Goal: Answer question/provide support

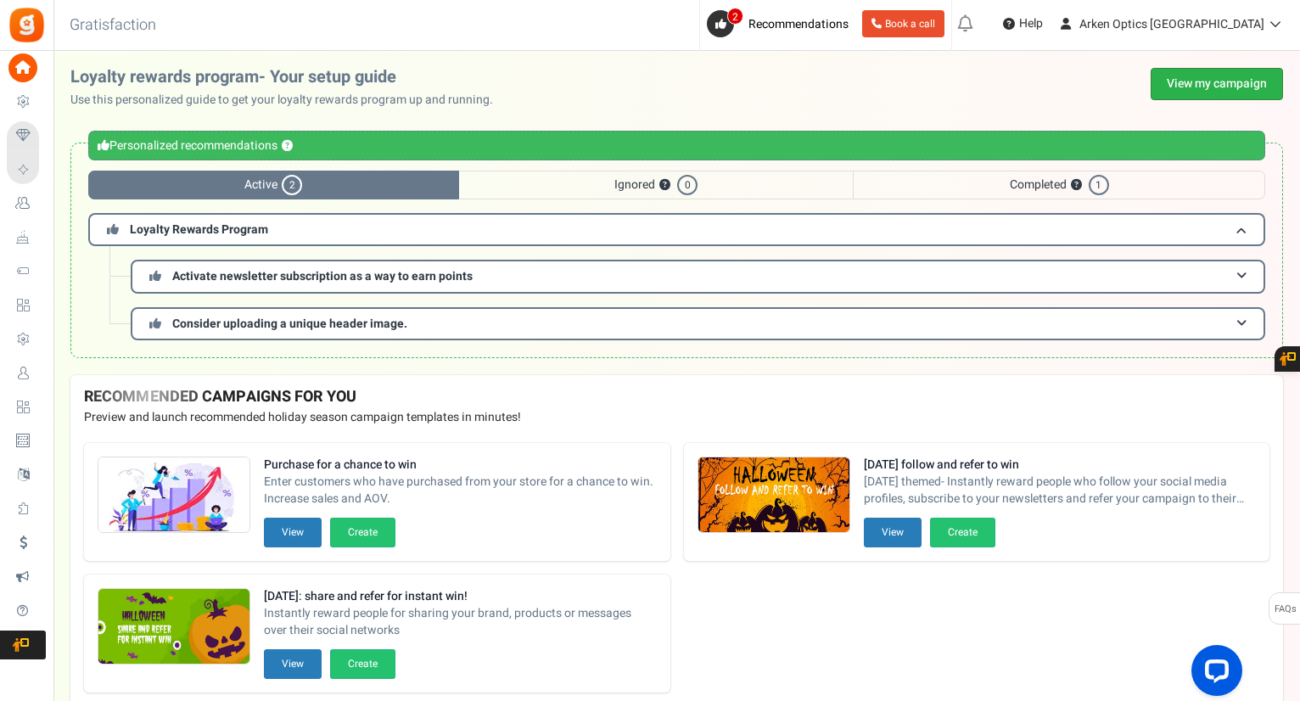
click at [1225, 81] on link "View my campaign" at bounding box center [1216, 84] width 132 height 32
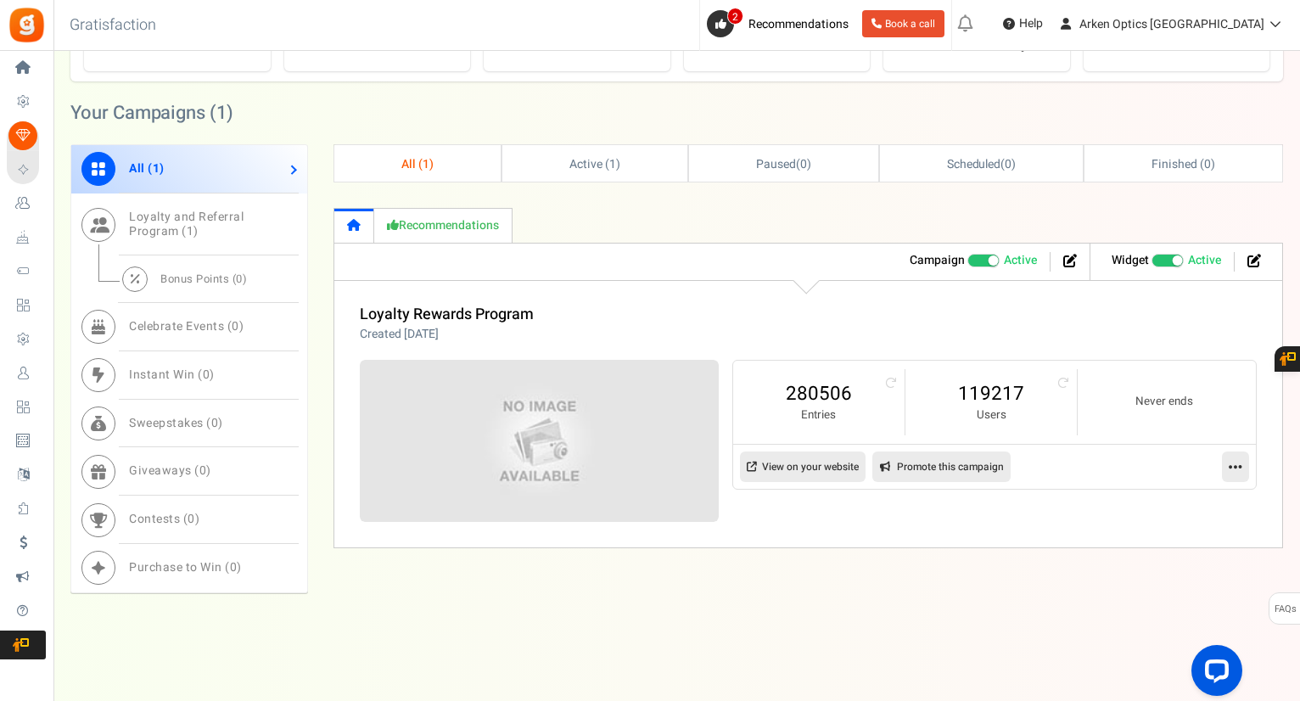
scroll to position [586, 0]
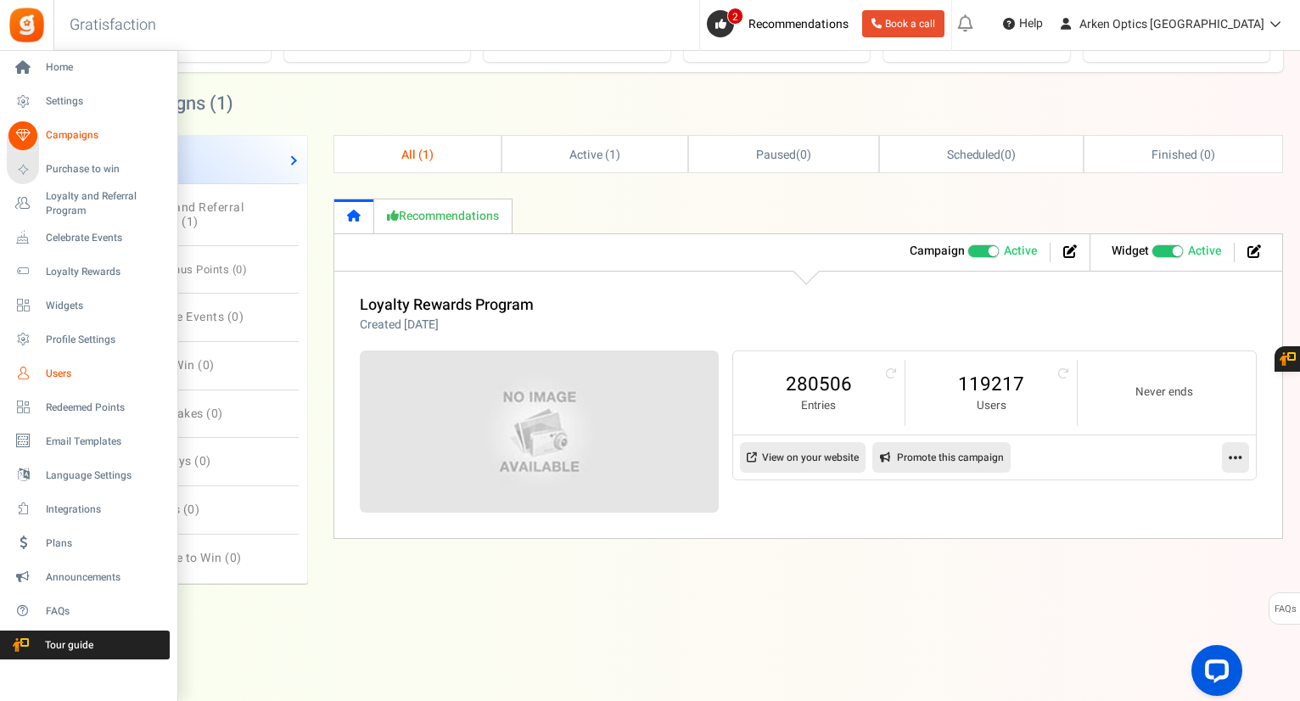
click at [61, 371] on span "Users" at bounding box center [105, 373] width 119 height 14
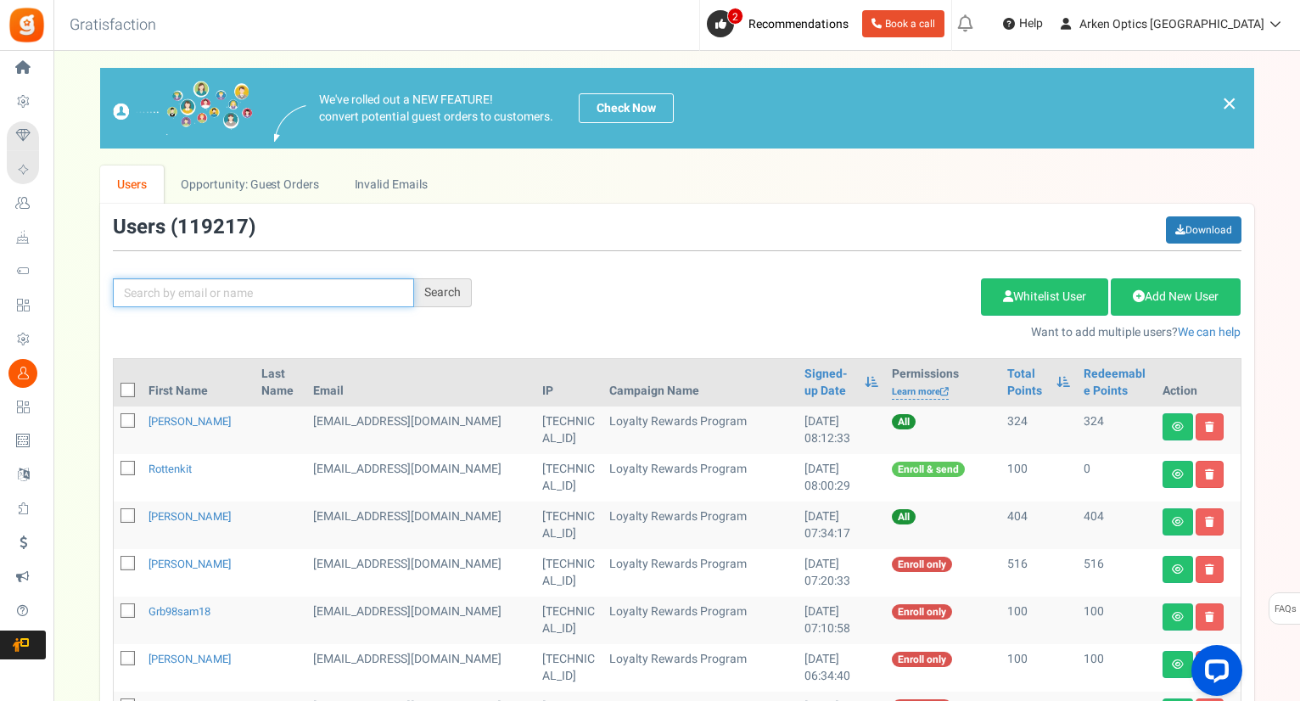
click at [139, 292] on input "text" at bounding box center [263, 292] width 301 height 29
paste input "[EMAIL_ADDRESS][DOMAIN_NAME]"
type input "[EMAIL_ADDRESS][DOMAIN_NAME]"
click at [450, 296] on div "Search" at bounding box center [443, 292] width 58 height 29
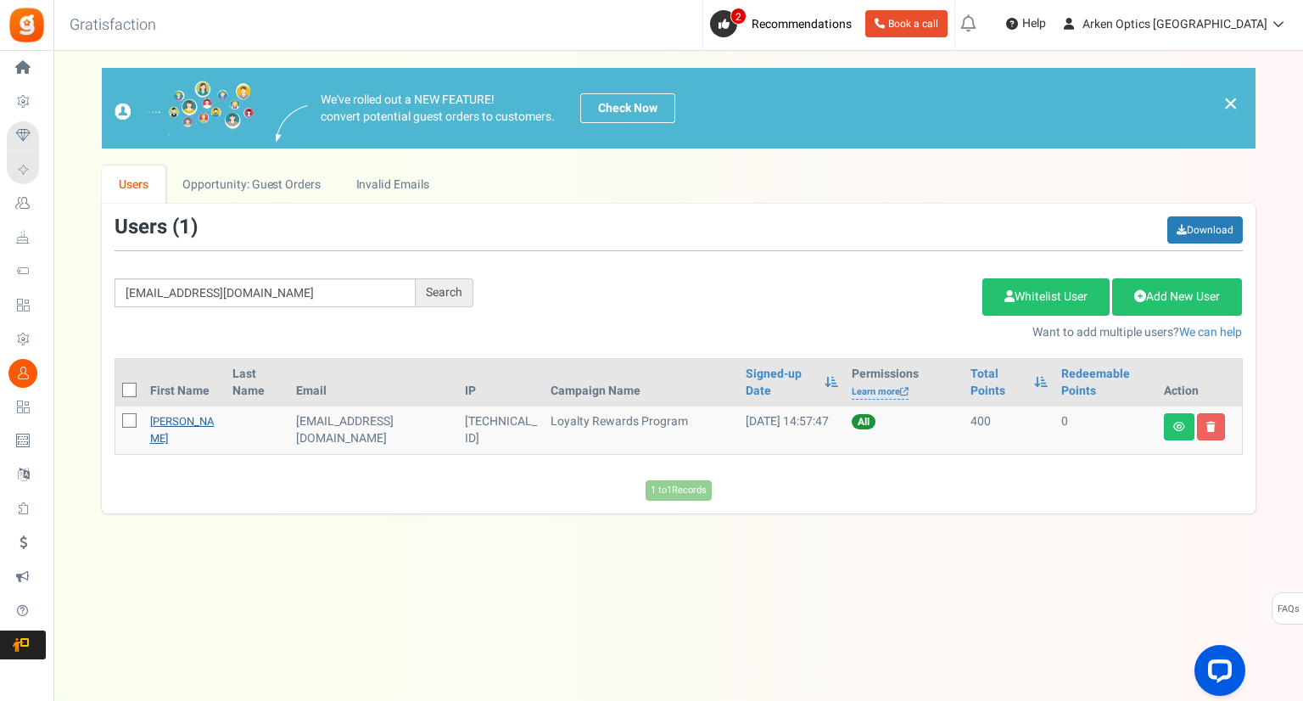
click at [170, 425] on link "[PERSON_NAME]" at bounding box center [182, 429] width 64 height 33
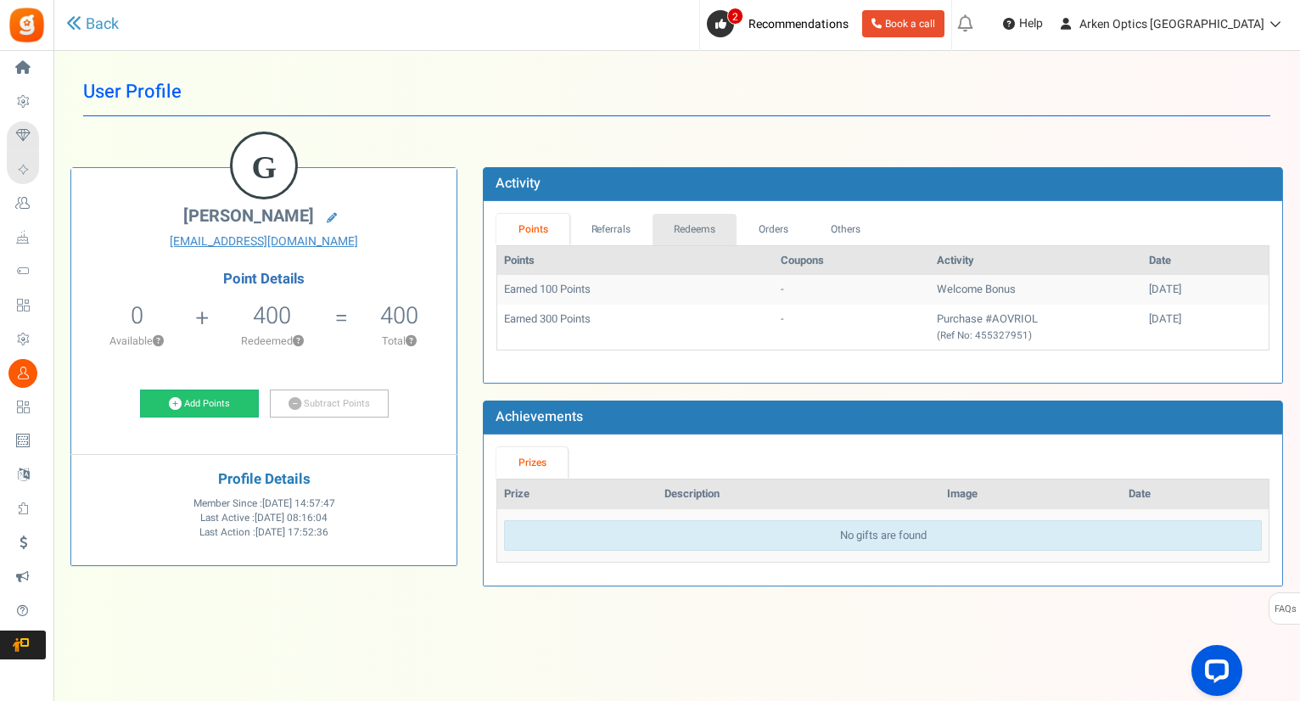
click at [677, 227] on link "Redeems" at bounding box center [694, 229] width 85 height 31
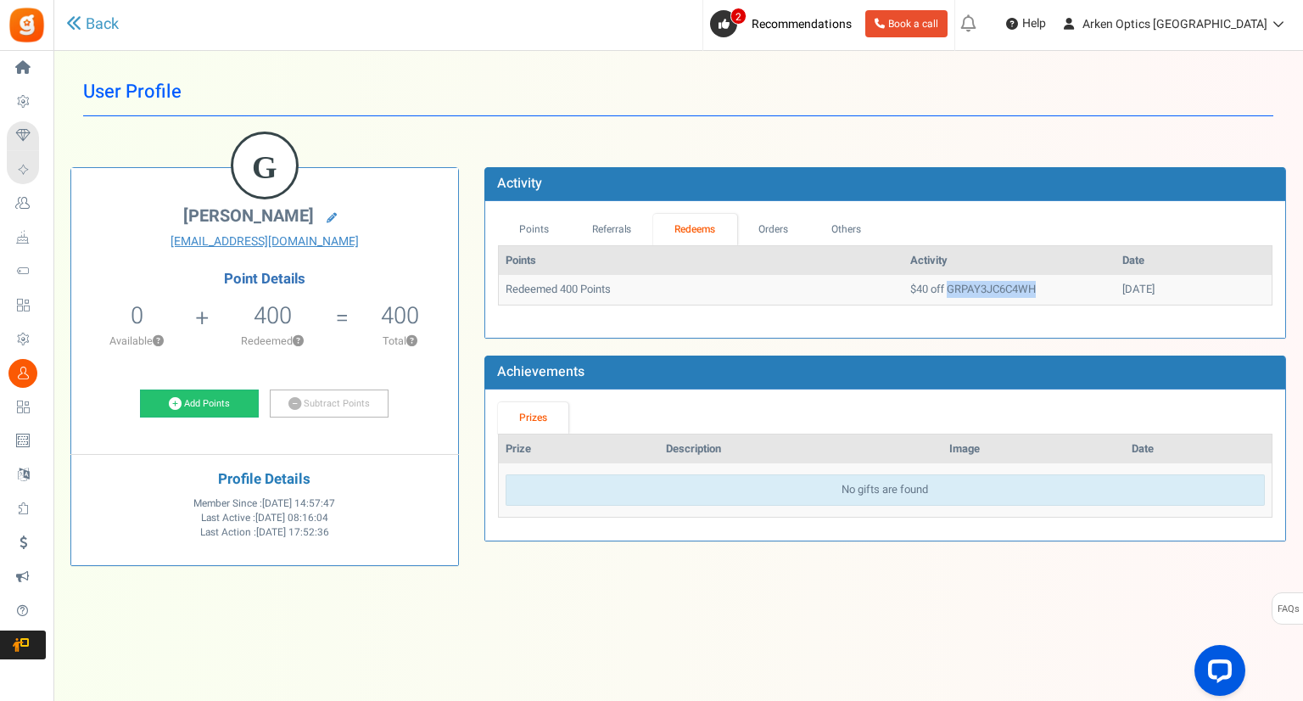
drag, startPoint x: 998, startPoint y: 282, endPoint x: 897, endPoint y: 280, distance: 101.0
click at [903, 280] on td "$40 off GRPAY3JC6C4WH" at bounding box center [1009, 290] width 212 height 30
copy td "GRPAY3JC6C4WH"
click at [103, 28] on link "Back" at bounding box center [92, 25] width 53 height 22
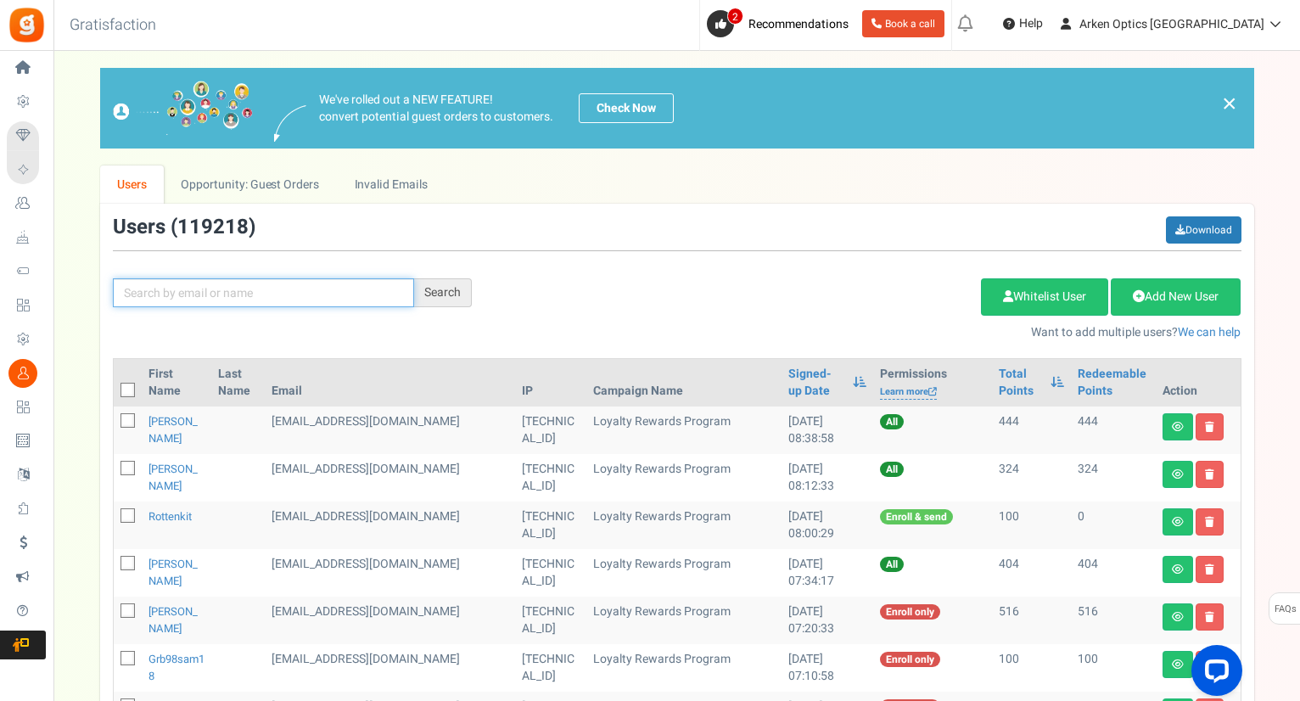
click at [333, 296] on input "text" at bounding box center [263, 292] width 301 height 29
paste input "[EMAIL_ADDRESS][DOMAIN_NAME]"
type input "[EMAIL_ADDRESS][DOMAIN_NAME]"
drag, startPoint x: 460, startPoint y: 284, endPoint x: 524, endPoint y: 275, distance: 65.1
click at [461, 282] on div "Search" at bounding box center [443, 292] width 58 height 29
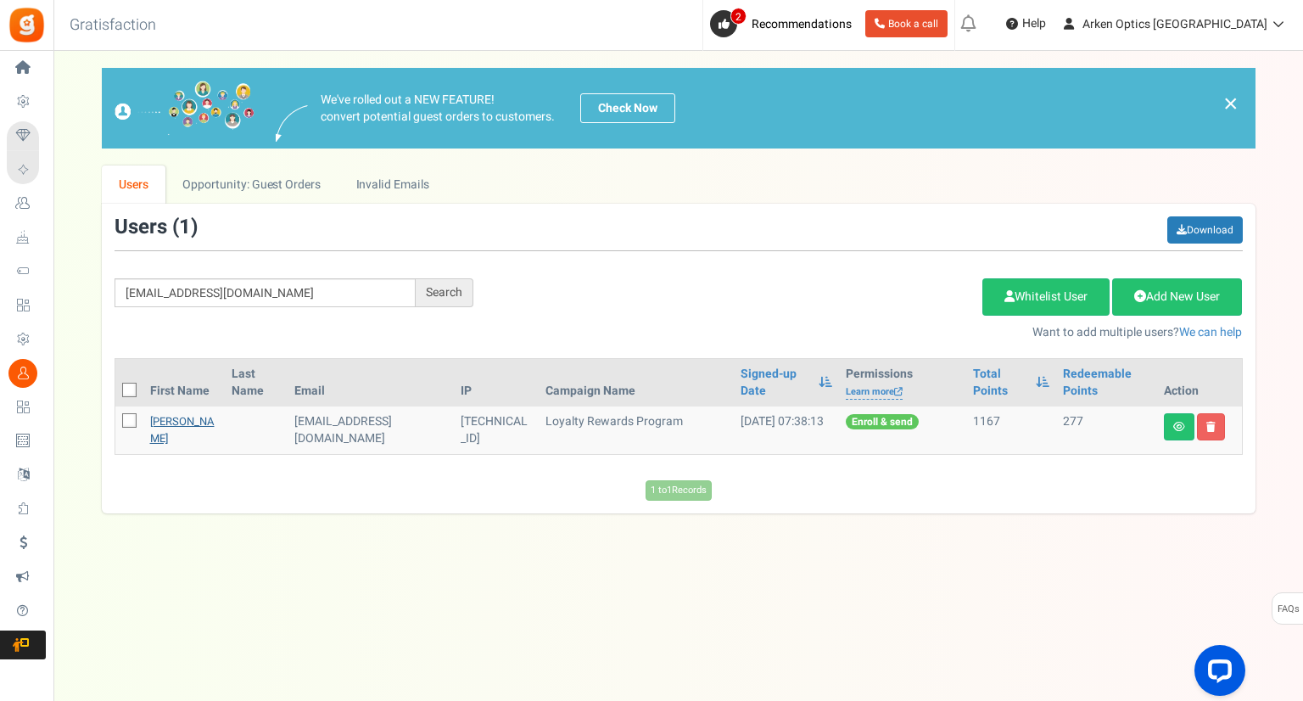
click at [173, 428] on link "[PERSON_NAME]" at bounding box center [182, 429] width 64 height 33
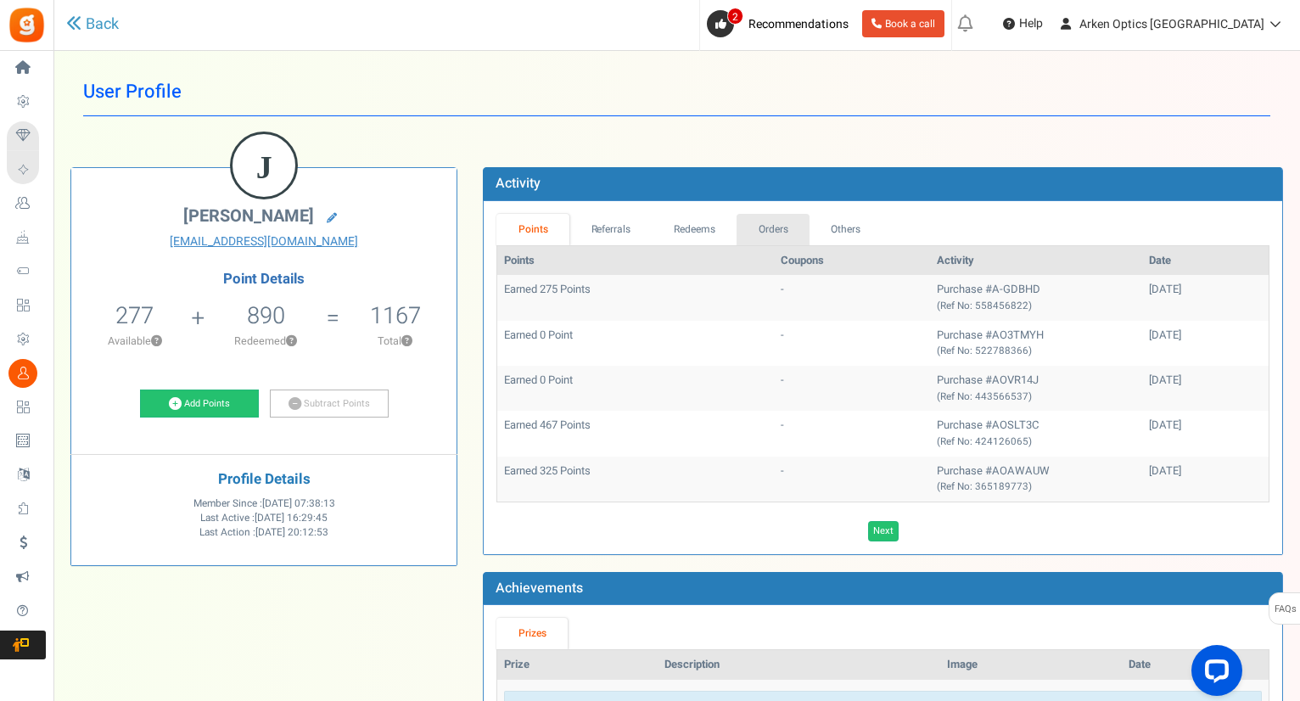
click at [787, 229] on link "Orders" at bounding box center [772, 229] width 73 height 31
